Goal: Find specific page/section: Find specific page/section

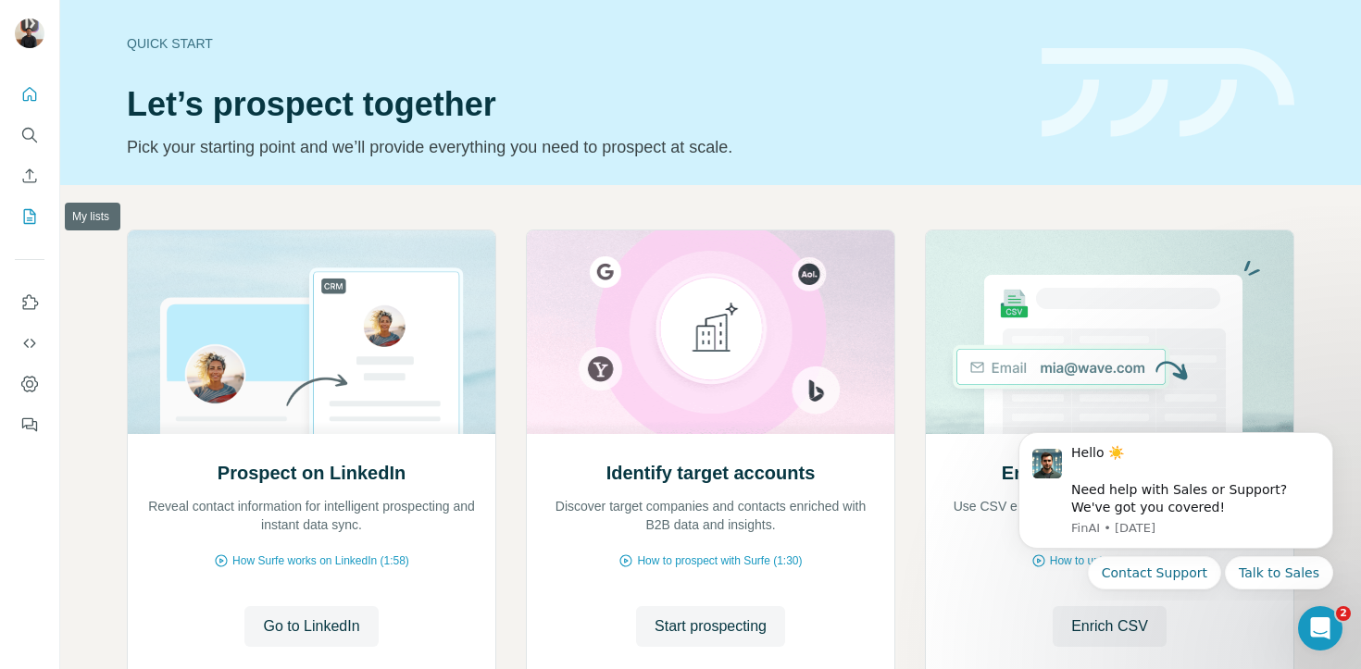
click at [30, 217] on icon "My lists" at bounding box center [29, 216] width 19 height 19
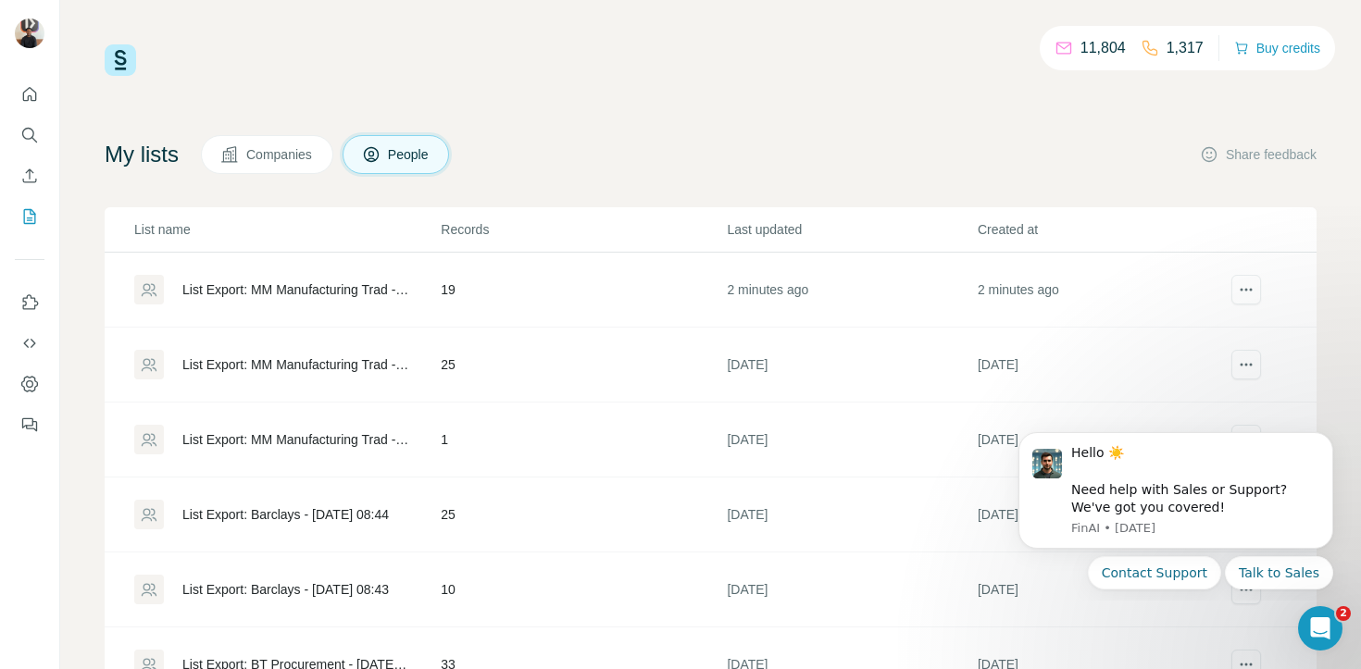
click at [312, 287] on div "List Export: MM Manufacturing Trad - 03/10/2025 08:07" at bounding box center [295, 290] width 227 height 19
